Goal: Task Accomplishment & Management: Use online tool/utility

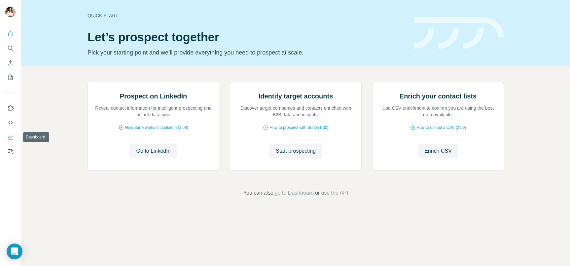
click at [9, 133] on button "Dashboard" at bounding box center [10, 137] width 11 height 12
click at [432, 155] on span "Enrich CSV" at bounding box center [438, 151] width 27 height 8
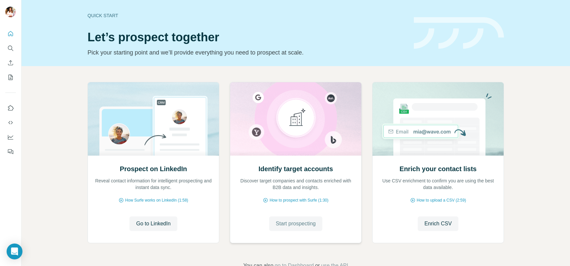
click at [300, 221] on span "Start prospecting" at bounding box center [296, 224] width 40 height 8
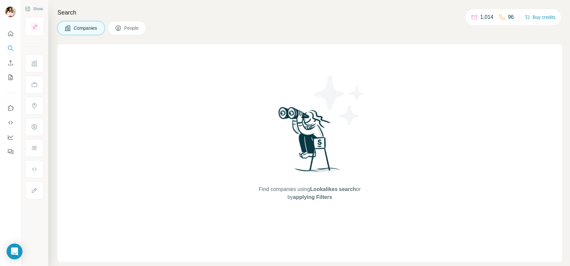
click at [131, 28] on span "People" at bounding box center [131, 28] width 15 height 7
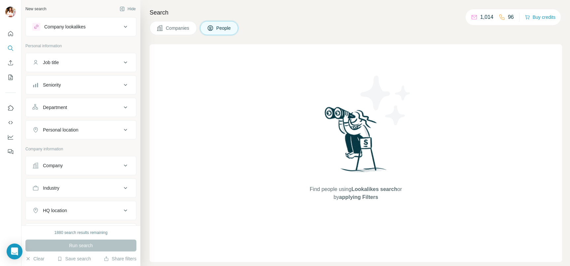
click at [76, 27] on div "Company lookalikes" at bounding box center [64, 26] width 41 height 7
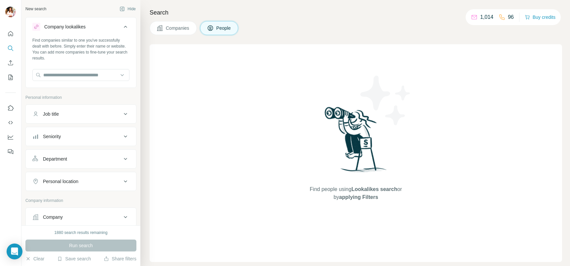
click at [76, 27] on div "Company lookalikes" at bounding box center [64, 26] width 41 height 7
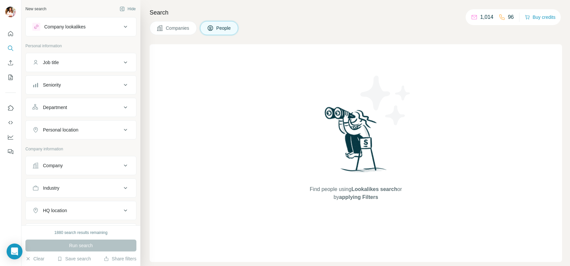
click at [217, 27] on span "People" at bounding box center [223, 28] width 15 height 7
click at [10, 79] on icon "My lists" at bounding box center [11, 77] width 3 height 4
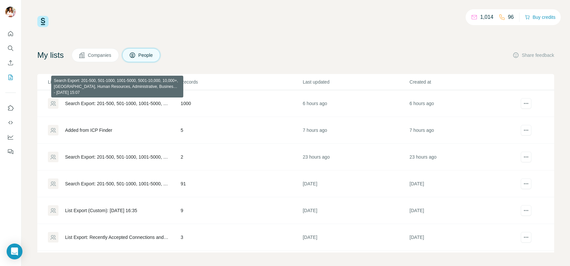
click at [147, 102] on div "Search Export: 201-500, 501-1000, 1001-5000, 5001-10,000, 10,000+, [GEOGRAPHIC_…" at bounding box center [117, 103] width 104 height 7
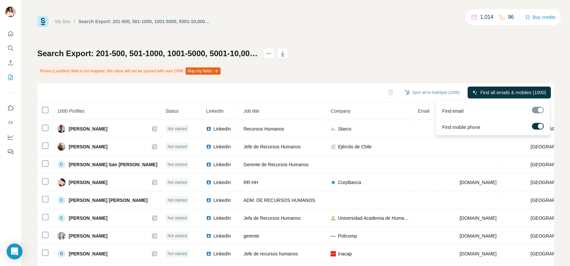
click at [537, 127] on label at bounding box center [538, 126] width 12 height 7
click at [511, 91] on span "Find all emails (1000)" at bounding box center [524, 92] width 44 height 7
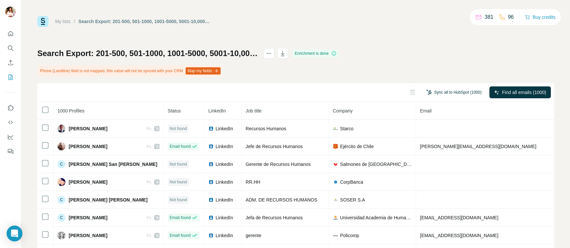
click at [451, 92] on button "Sync all to HubSpot (1000)" at bounding box center [454, 93] width 64 height 10
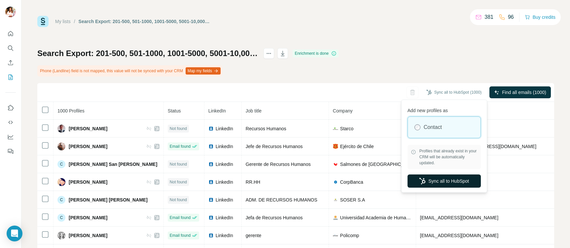
click at [437, 180] on button "Sync all to HubSpot" at bounding box center [444, 181] width 73 height 13
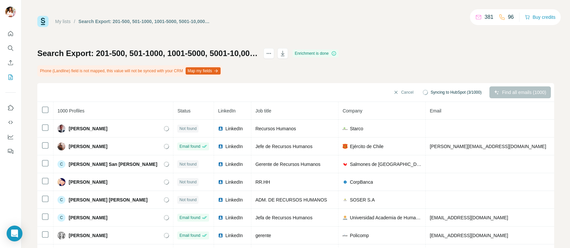
click at [485, 18] on p "381" at bounding box center [489, 17] width 9 height 8
click at [485, 19] on p "381" at bounding box center [489, 17] width 9 height 8
drag, startPoint x: 482, startPoint y: 18, endPoint x: 492, endPoint y: 18, distance: 9.9
click at [492, 18] on div "381 96" at bounding box center [494, 17] width 39 height 9
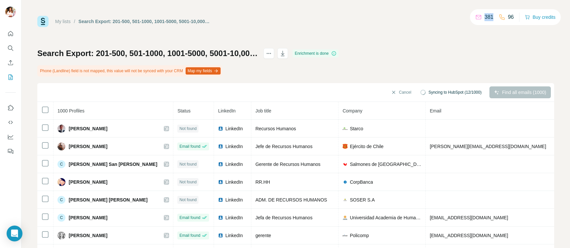
click at [479, 54] on div "Search Export: 201-500, 501-1000, 1001-5000, 5001-10,000, 10,000+, [GEOGRAPHIC_…" at bounding box center [295, 162] width 517 height 228
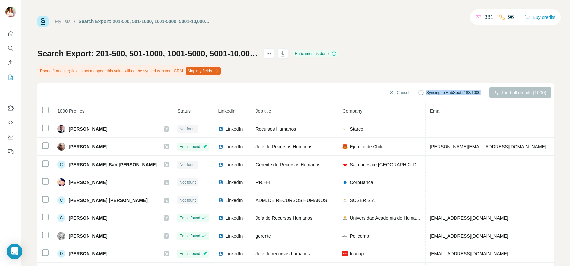
drag, startPoint x: 478, startPoint y: 91, endPoint x: 481, endPoint y: 94, distance: 4.0
click at [481, 94] on div "Syncing to HubSpot (183/1000)" at bounding box center [450, 93] width 72 height 12
click at [460, 66] on div "Search Export: 201-500, 501-1000, 1001-5000, 5001-10,000, 10,000+, [GEOGRAPHIC_…" at bounding box center [295, 162] width 517 height 228
